Goal: Task Accomplishment & Management: Manage account settings

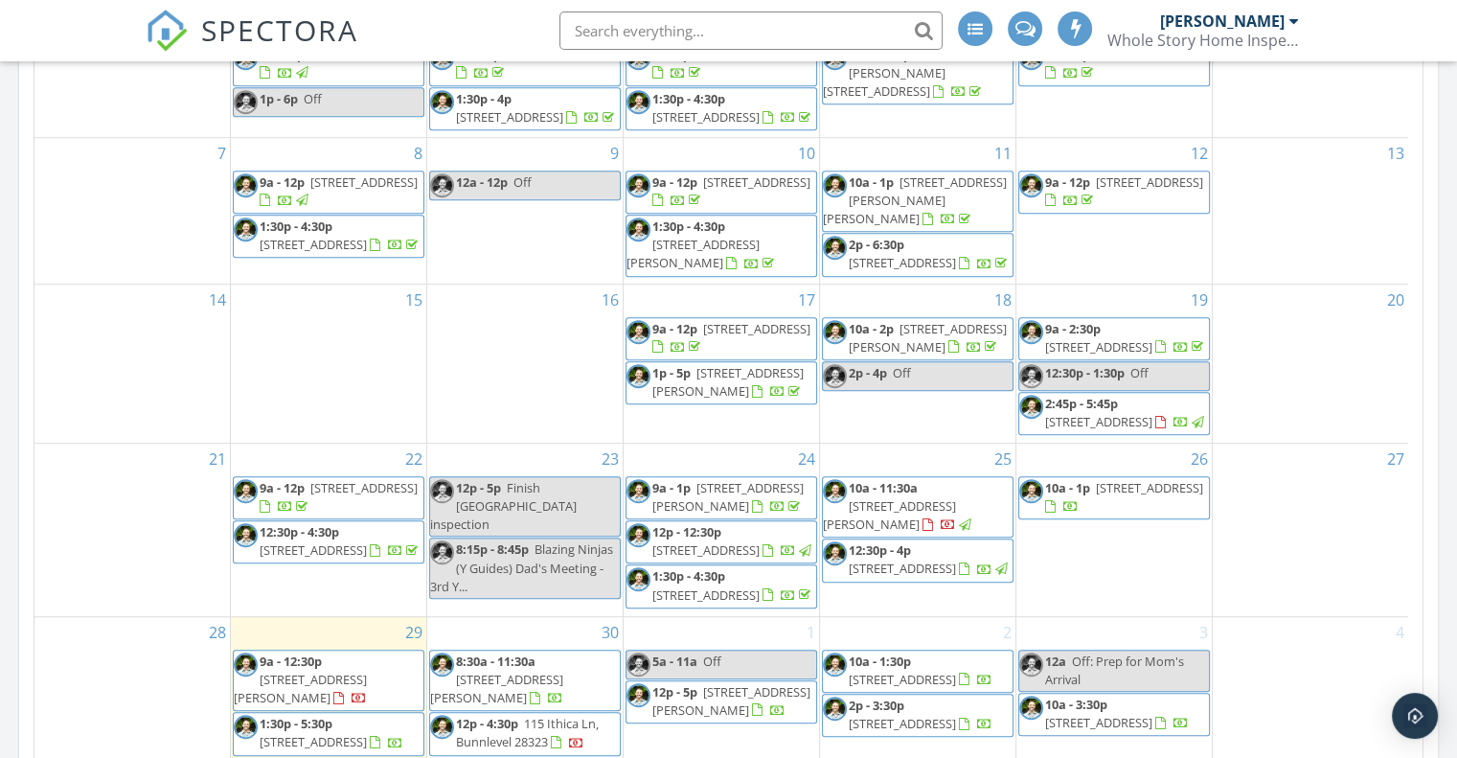
scroll to position [1150, 0]
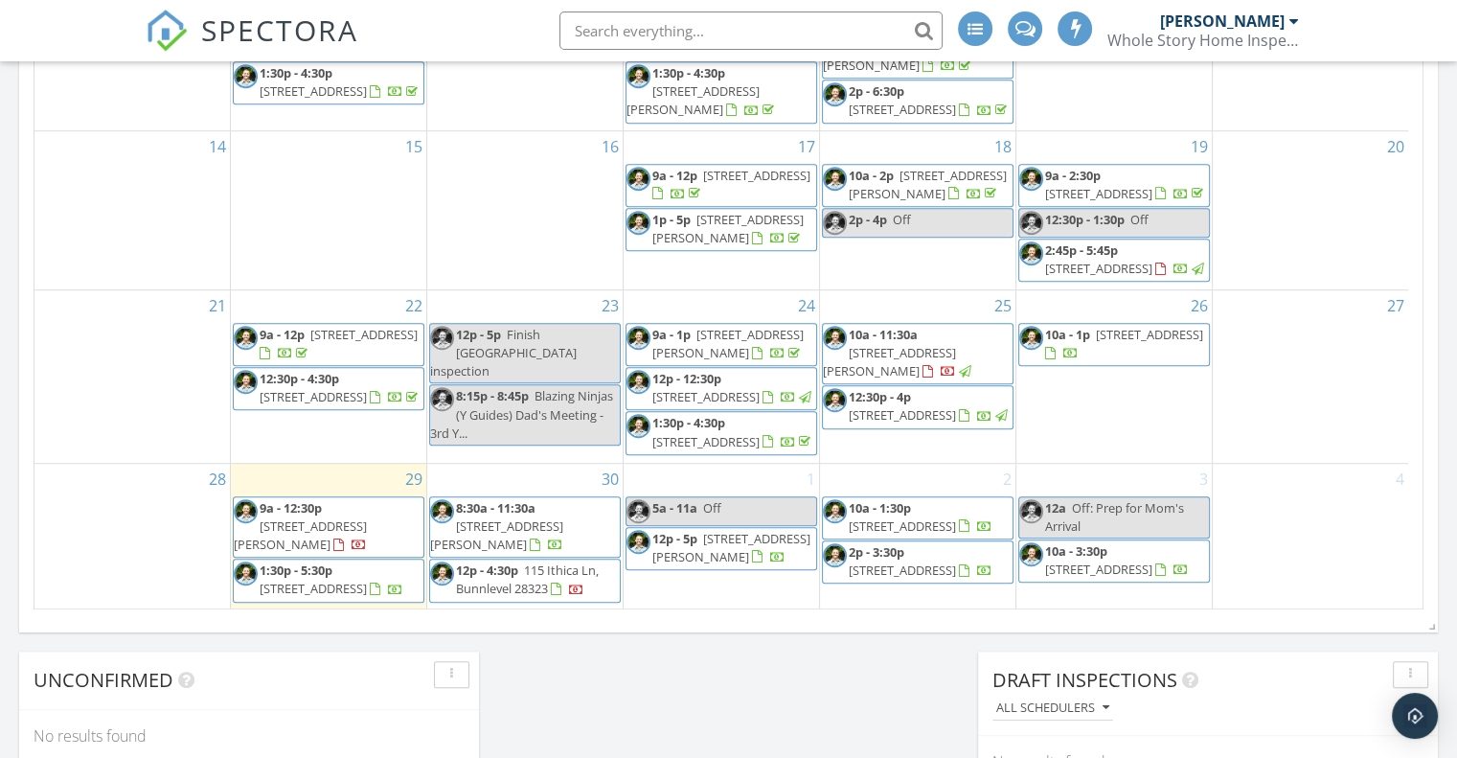
click at [961, 388] on span "12:30p - 4p 3300 Mossdale Ave, Durham 27707" at bounding box center [918, 406] width 190 height 37
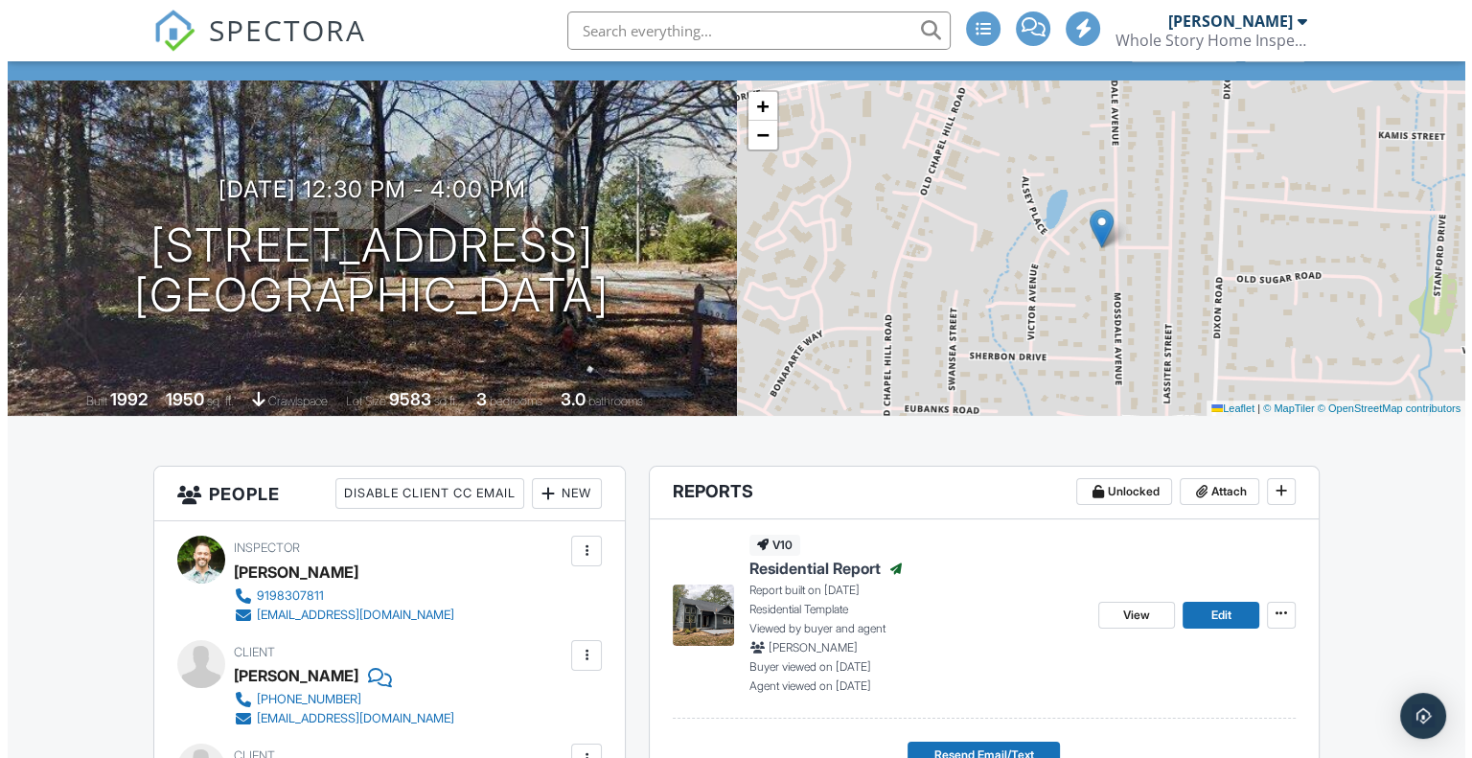
scroll to position [383, 0]
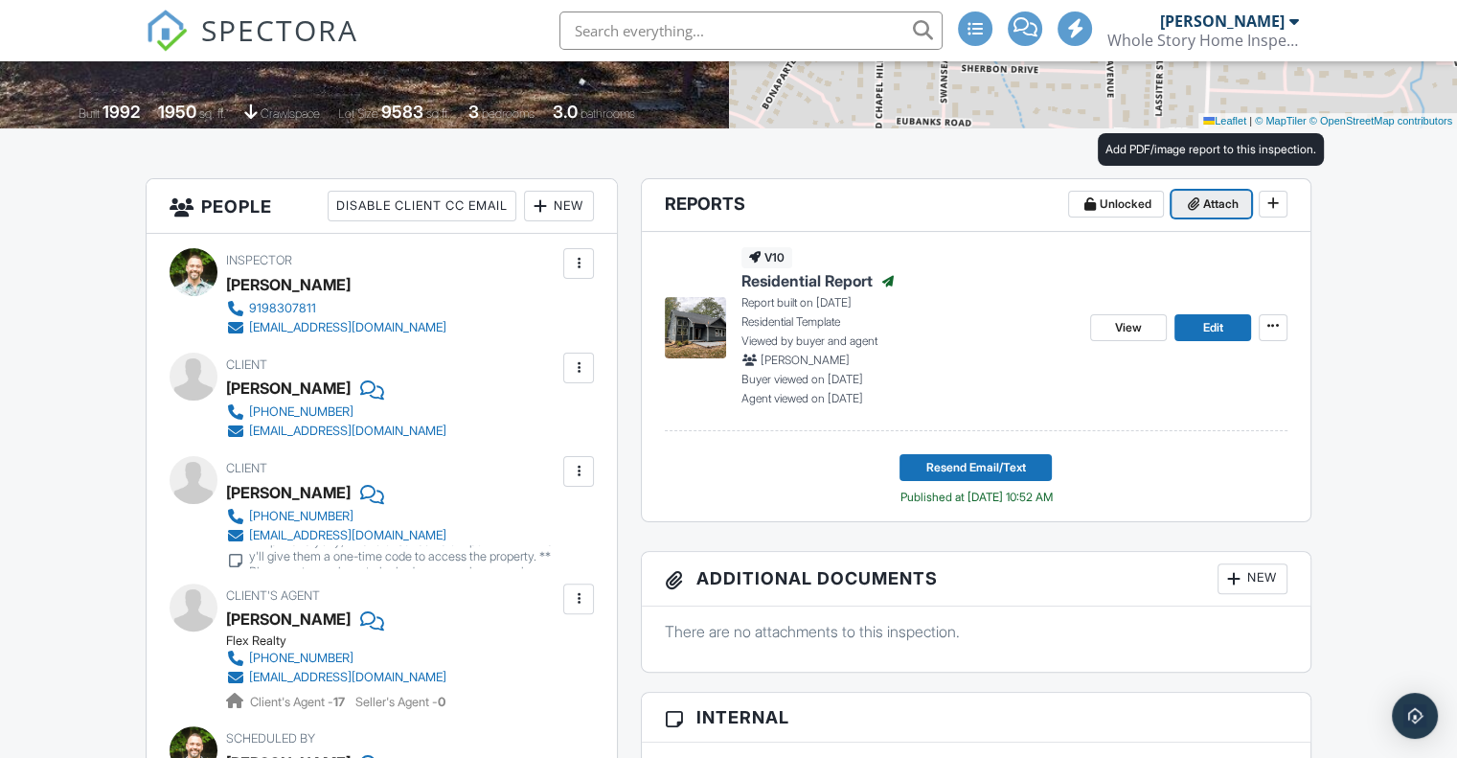
click at [1212, 207] on span "Attach" at bounding box center [1221, 204] width 35 height 19
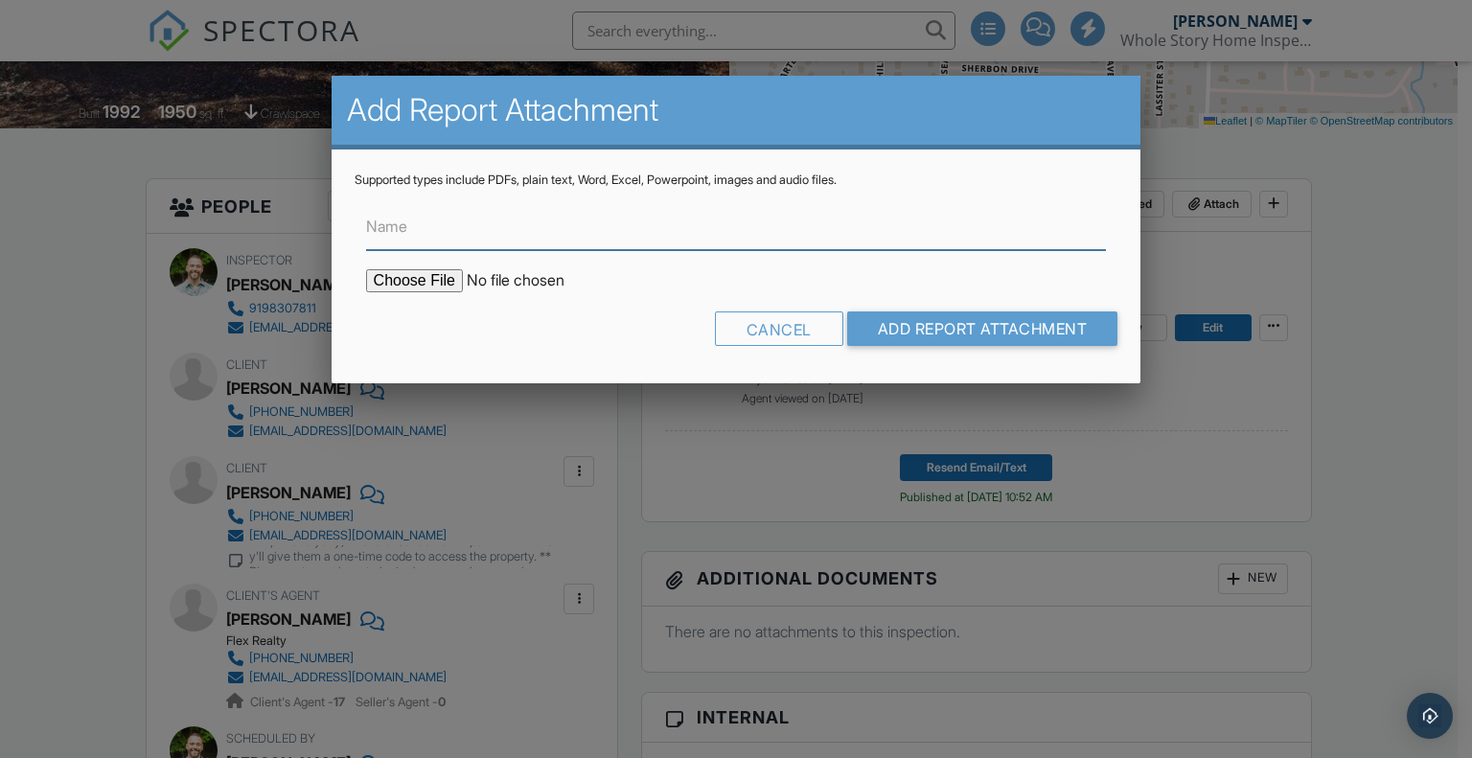
click at [594, 238] on input "Name" at bounding box center [736, 226] width 741 height 47
type input "Radon info"
drag, startPoint x: 471, startPoint y: 216, endPoint x: 339, endPoint y: 221, distance: 132.4
click at [339, 221] on div "Supported types include PDFs, plain text, Word, Excel, Powerpoint, images and a…" at bounding box center [737, 266] width 810 height 234
click at [474, 234] on input "Name" at bounding box center [736, 226] width 741 height 47
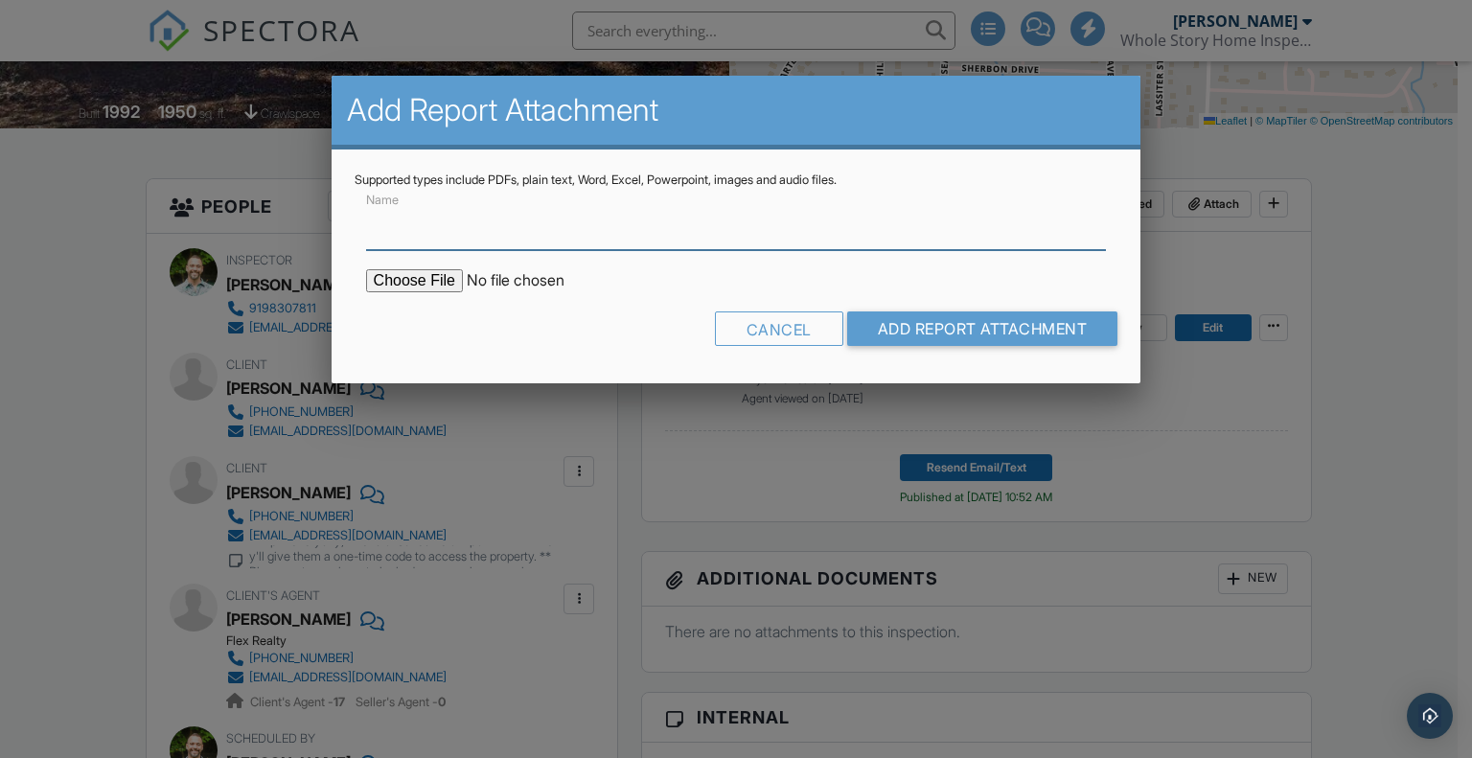
type input "Radon Test"
click at [418, 277] on input "file" at bounding box center [529, 280] width 326 height 23
type input "C:\fakepath\McGorman and Lanz Radon Test.pdf"
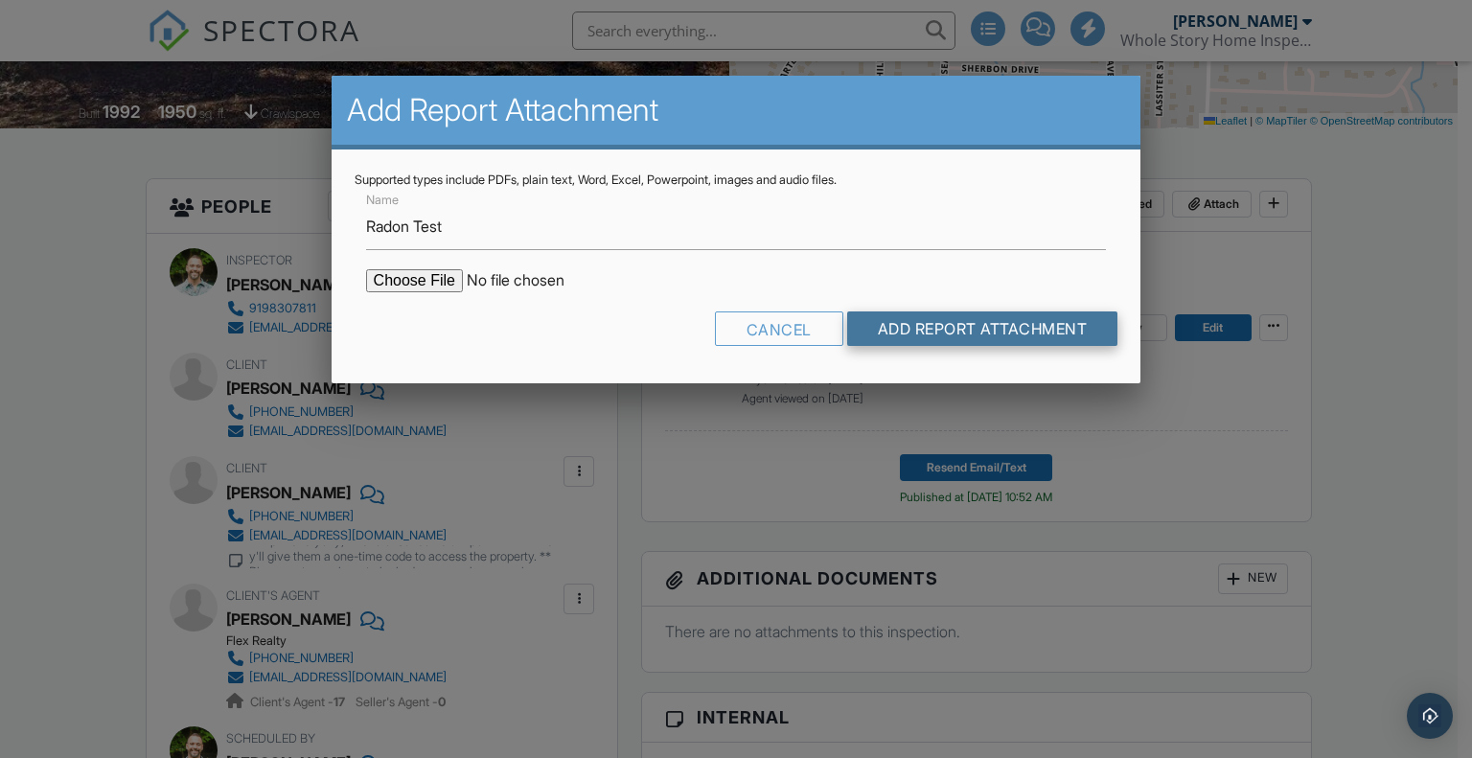
click at [1051, 315] on input "Add Report Attachment" at bounding box center [982, 328] width 271 height 34
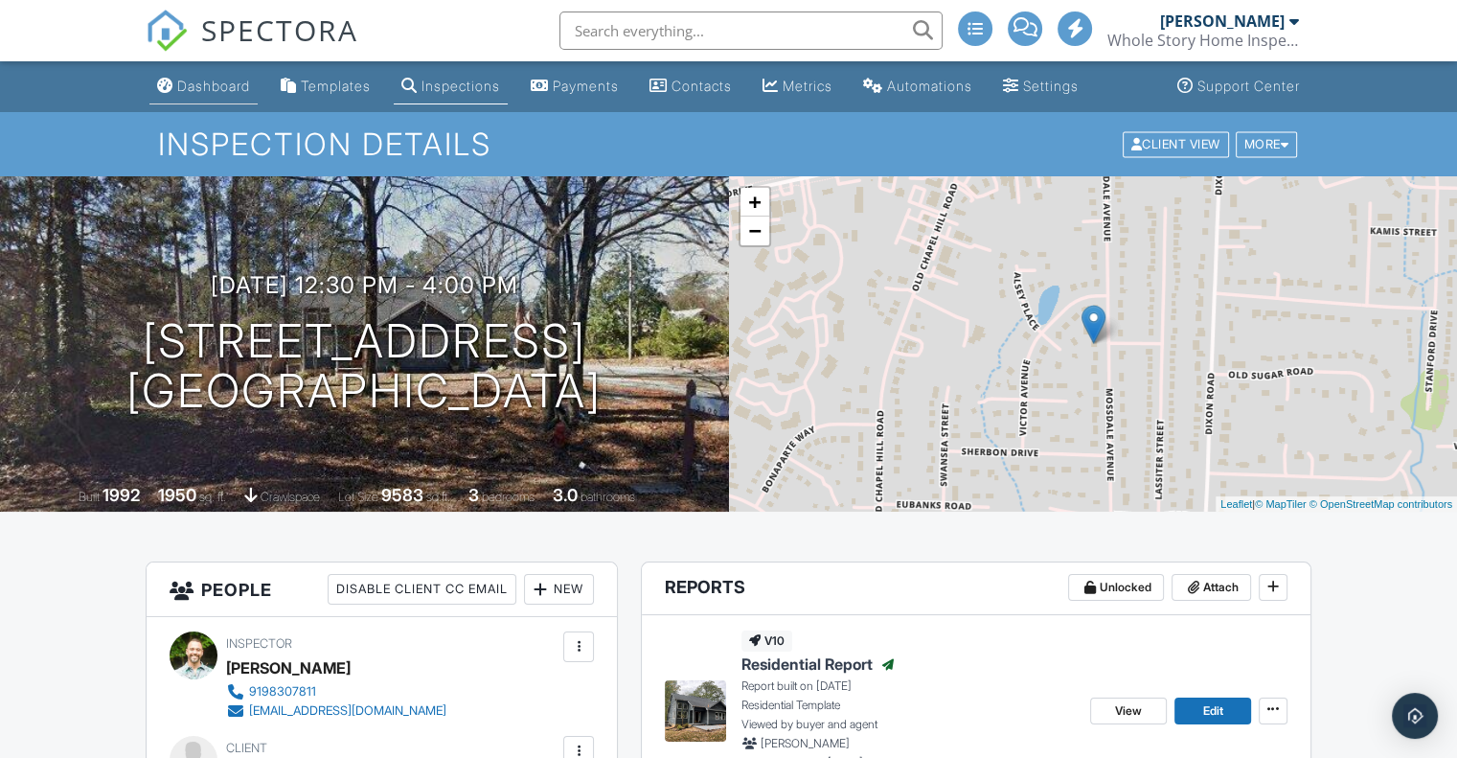
click at [230, 85] on div "Dashboard" at bounding box center [213, 86] width 73 height 16
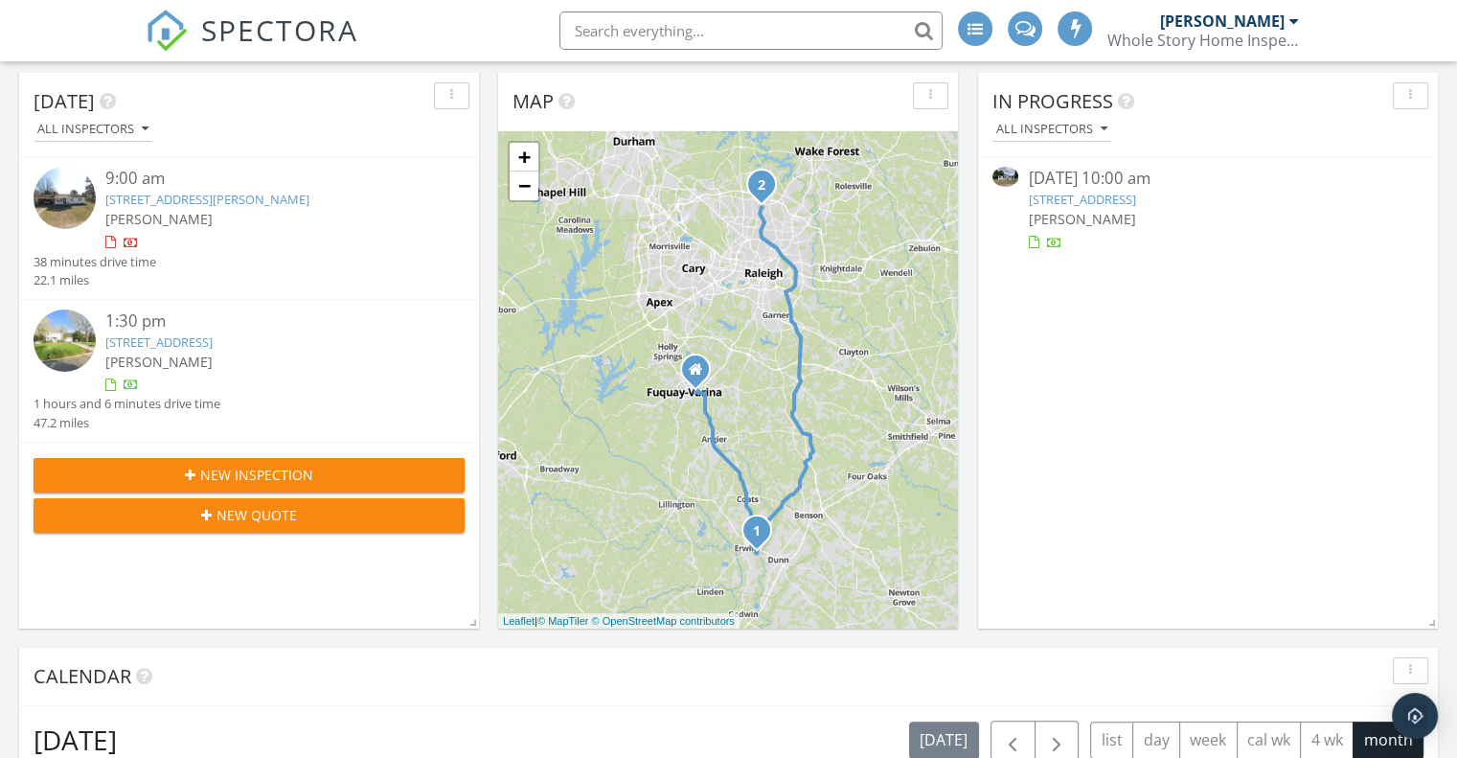
scroll to position [192, 0]
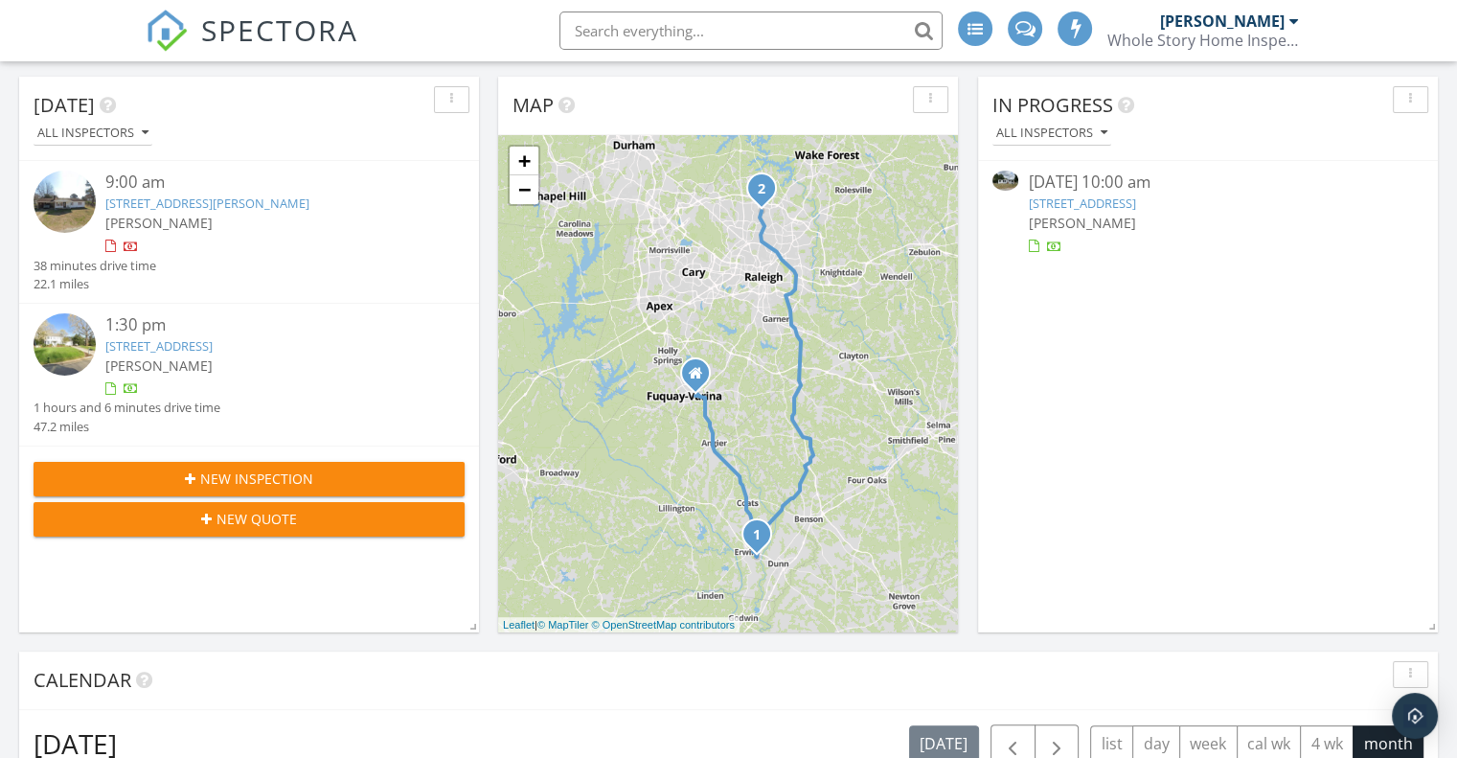
click at [1136, 202] on link "2658 Driftwood Dr, Fayetteville, NC 28306" at bounding box center [1081, 203] width 107 height 17
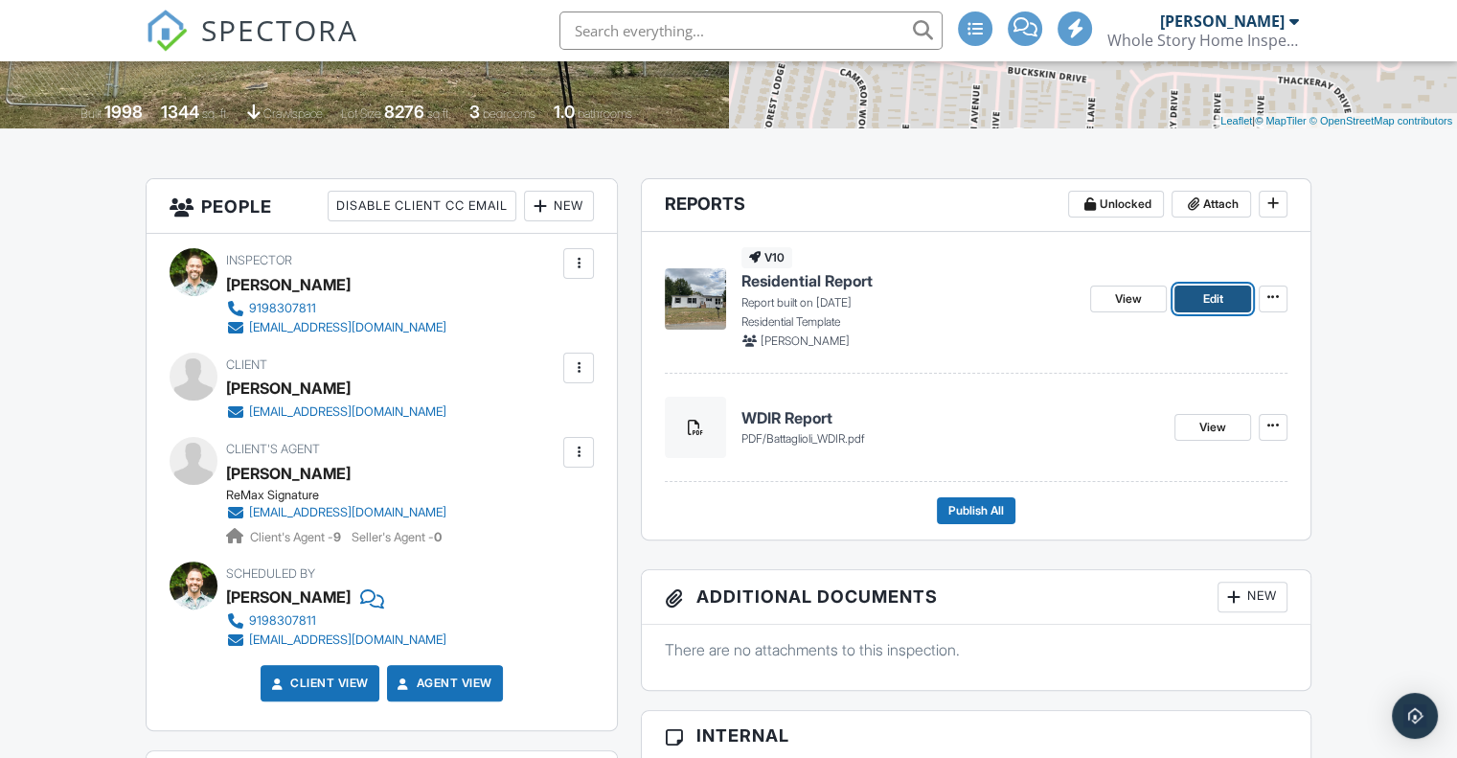
click at [1211, 302] on span "Edit" at bounding box center [1213, 298] width 20 height 19
